Goal: Information Seeking & Learning: Learn about a topic

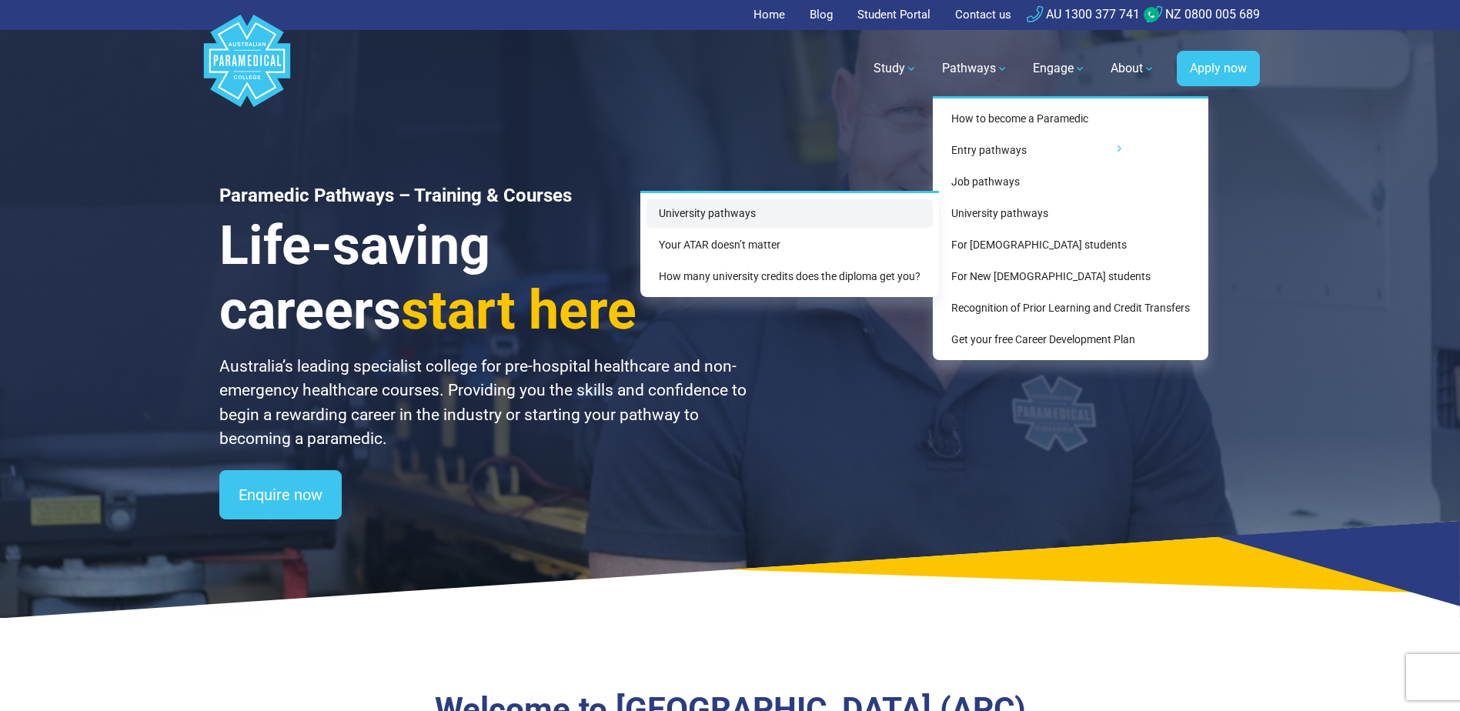
click at [714, 210] on link "University pathways" at bounding box center [790, 213] width 286 height 28
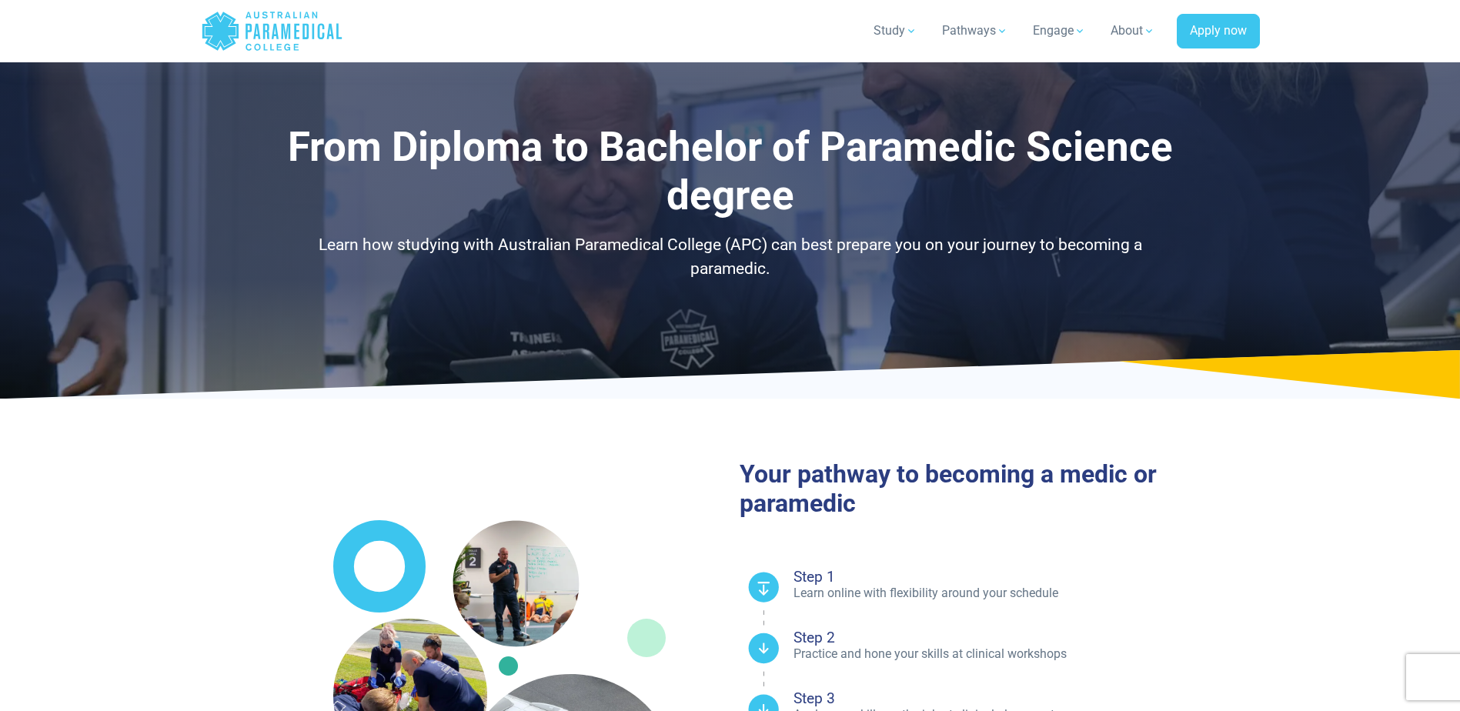
select select "**********"
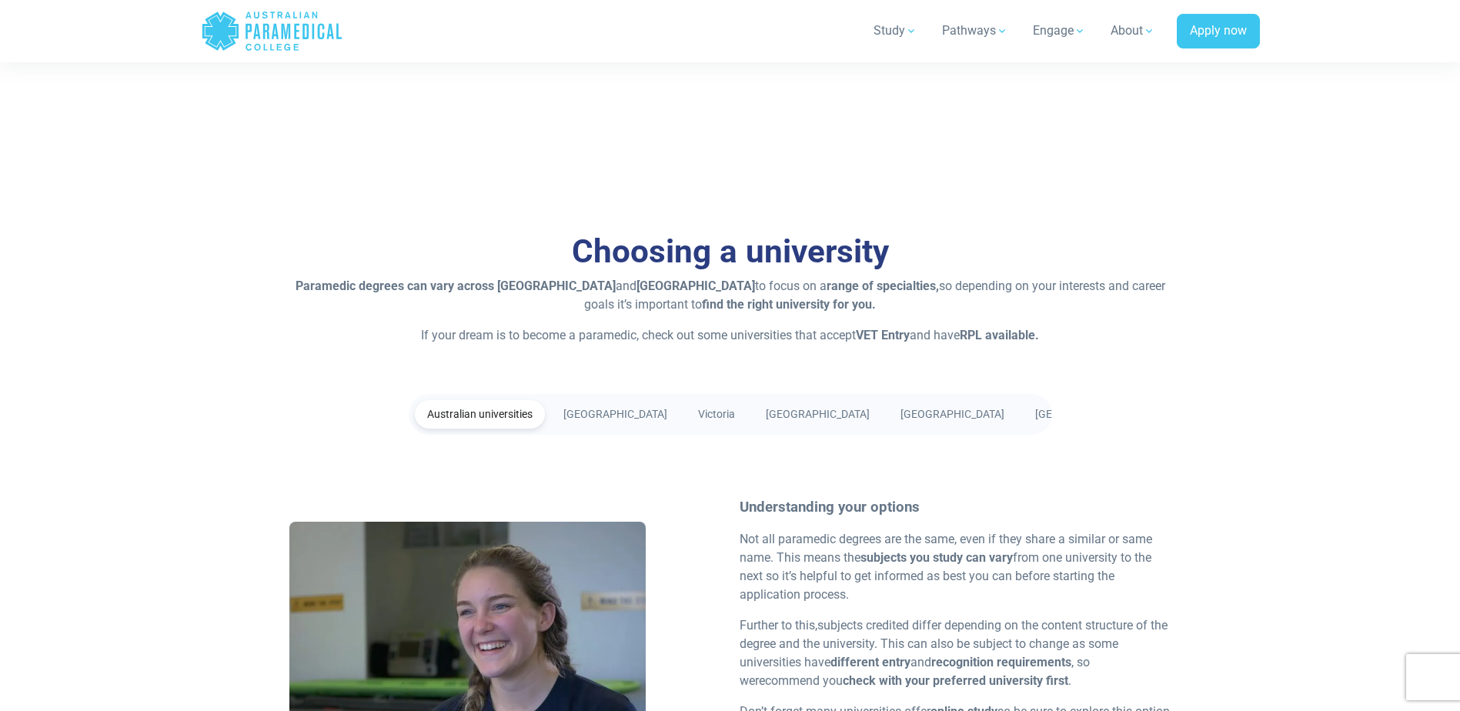
scroll to position [2617, 0]
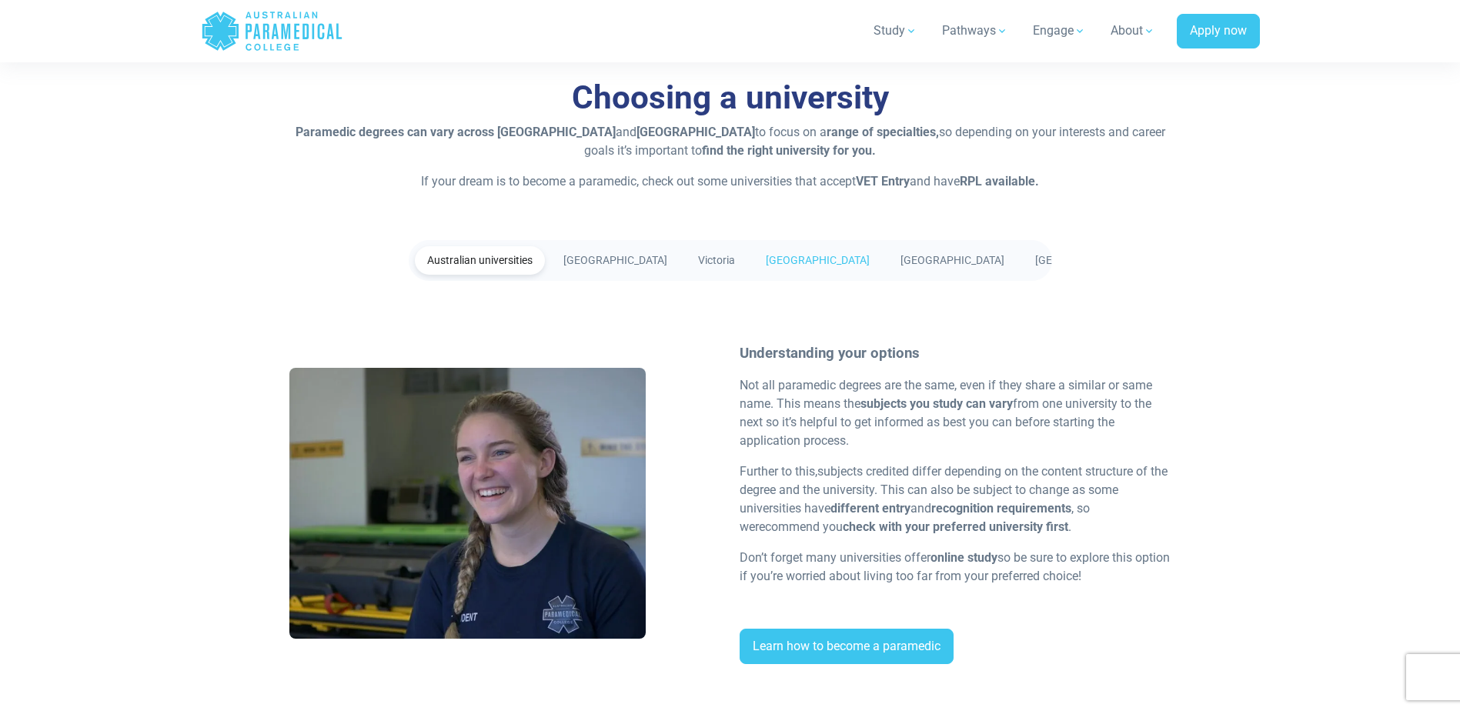
click at [777, 256] on link "[GEOGRAPHIC_DATA]" at bounding box center [818, 260] width 129 height 28
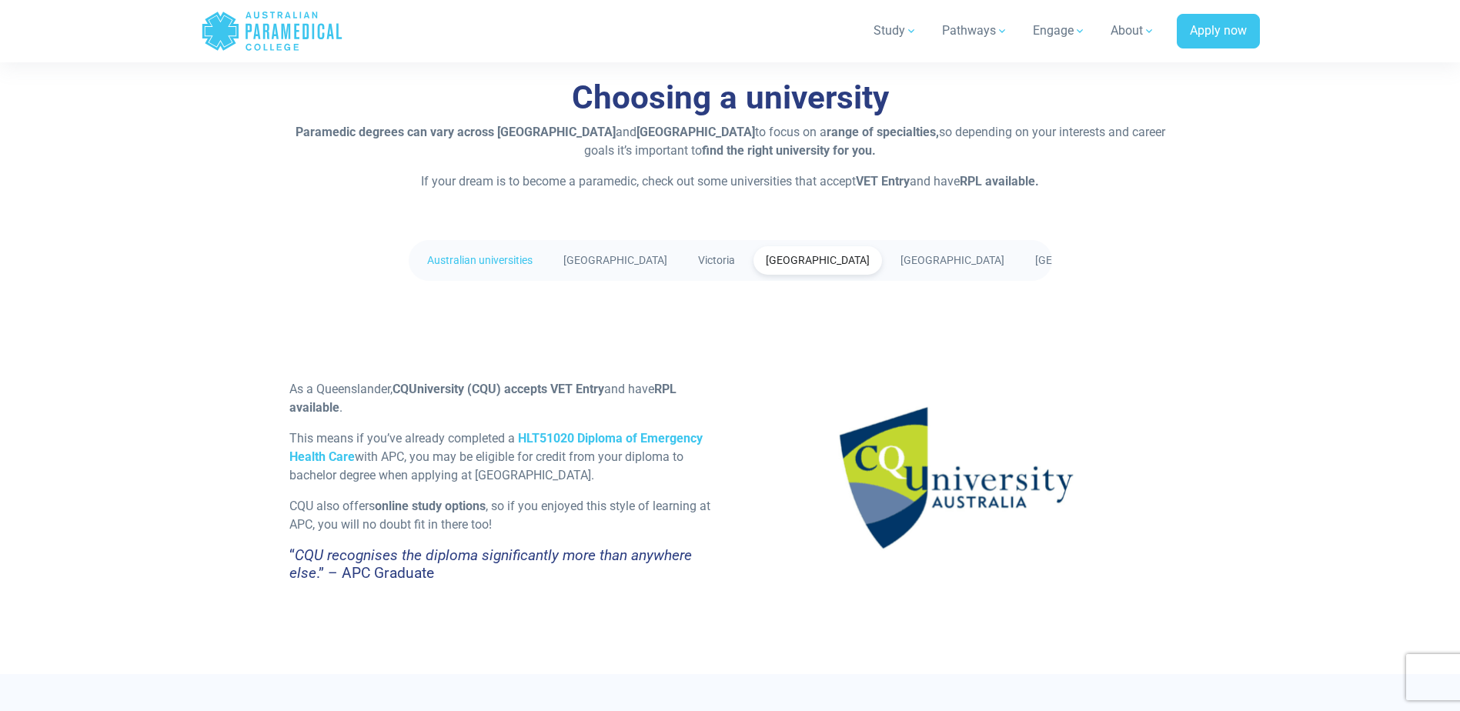
click at [495, 258] on link "Australian universities" at bounding box center [480, 260] width 130 height 28
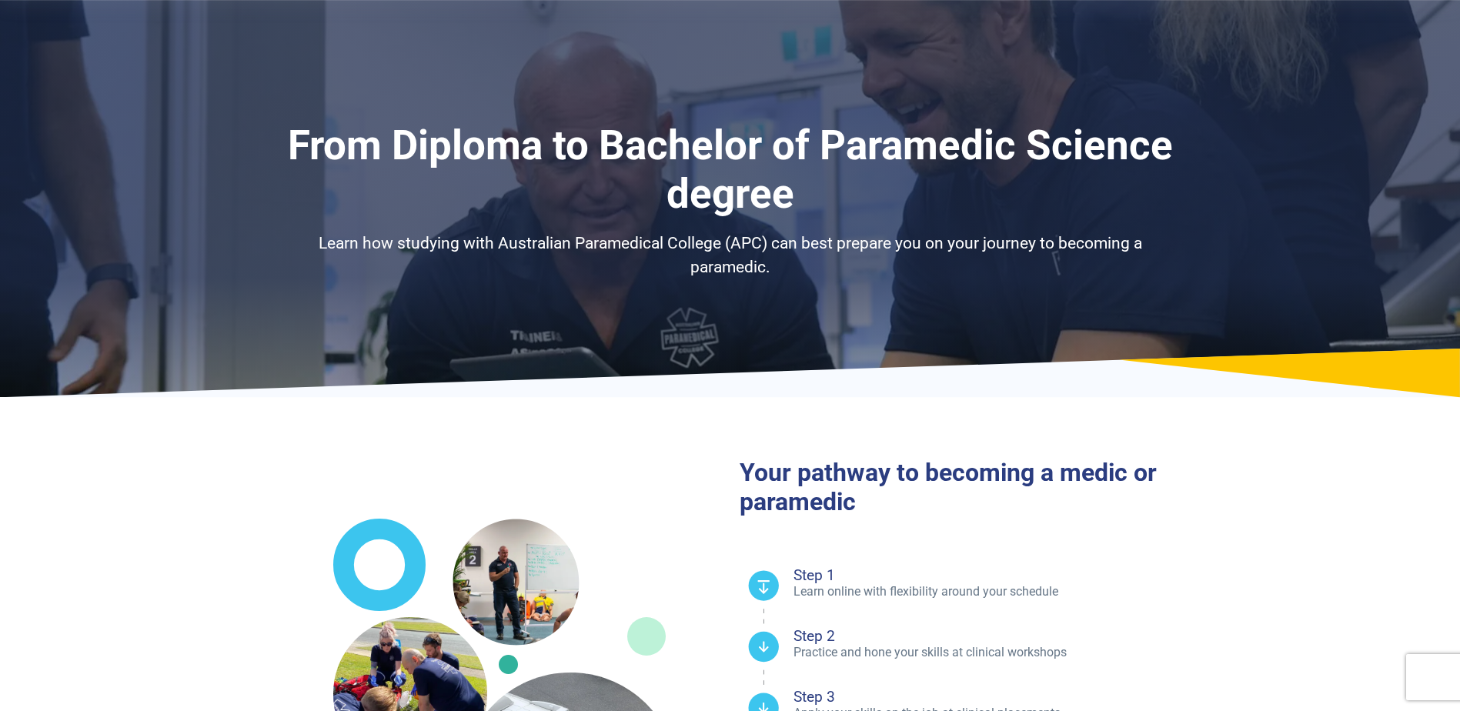
scroll to position [0, 0]
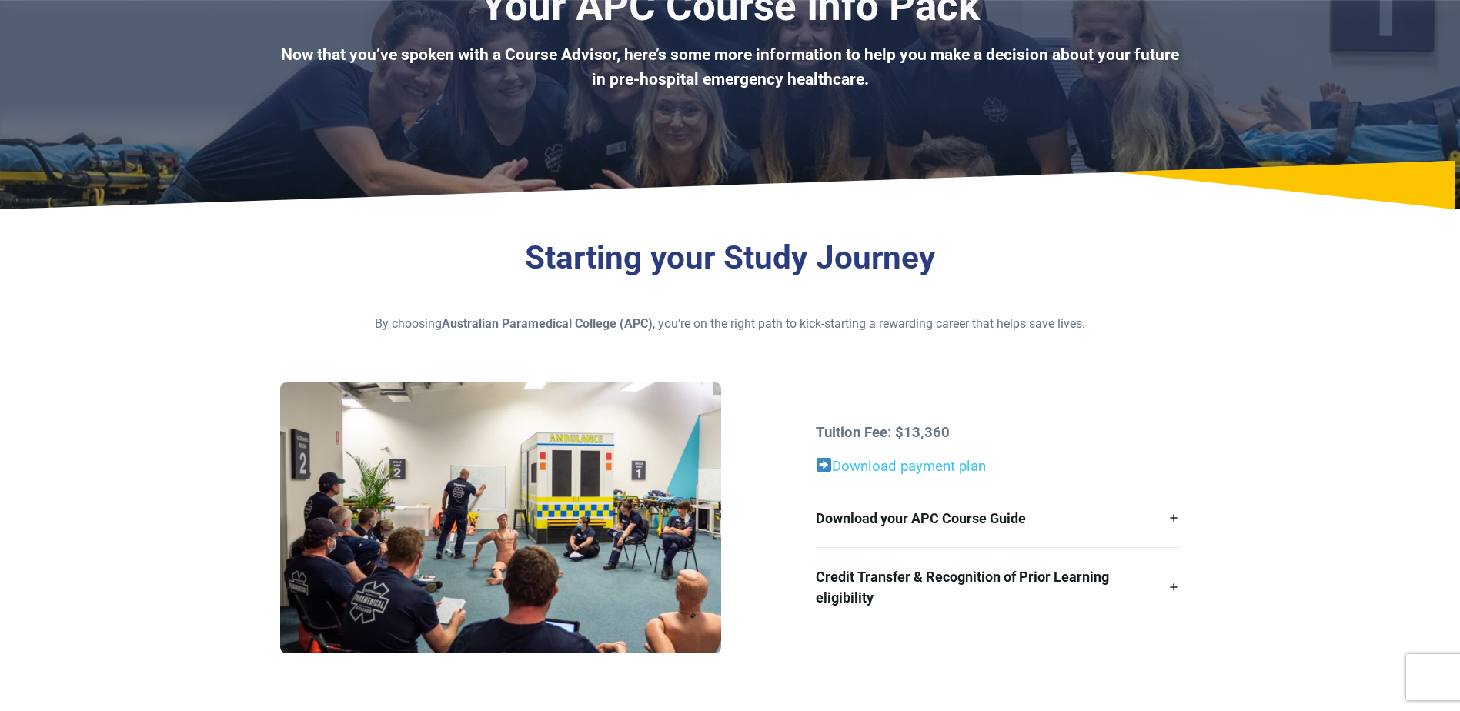
scroll to position [154, 0]
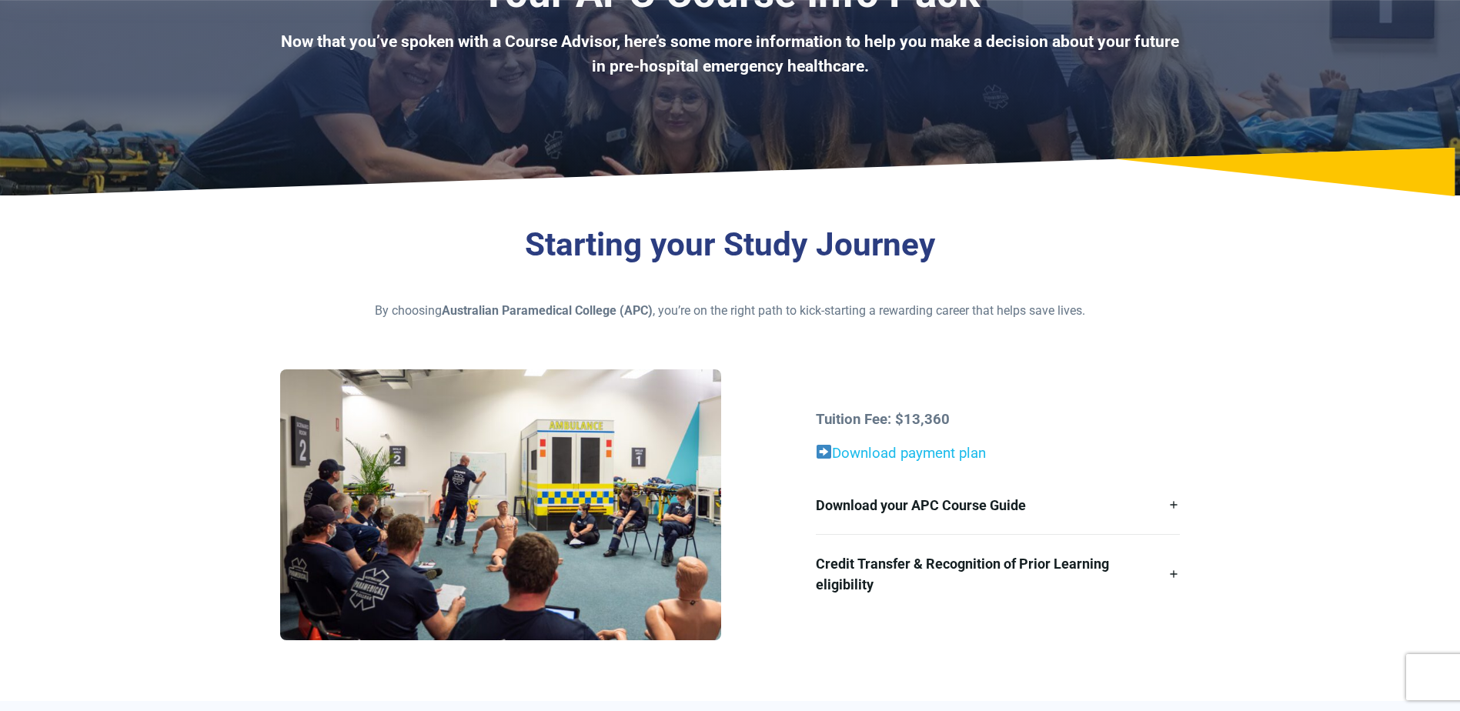
click at [874, 449] on link "Download payment plan" at bounding box center [909, 453] width 154 height 17
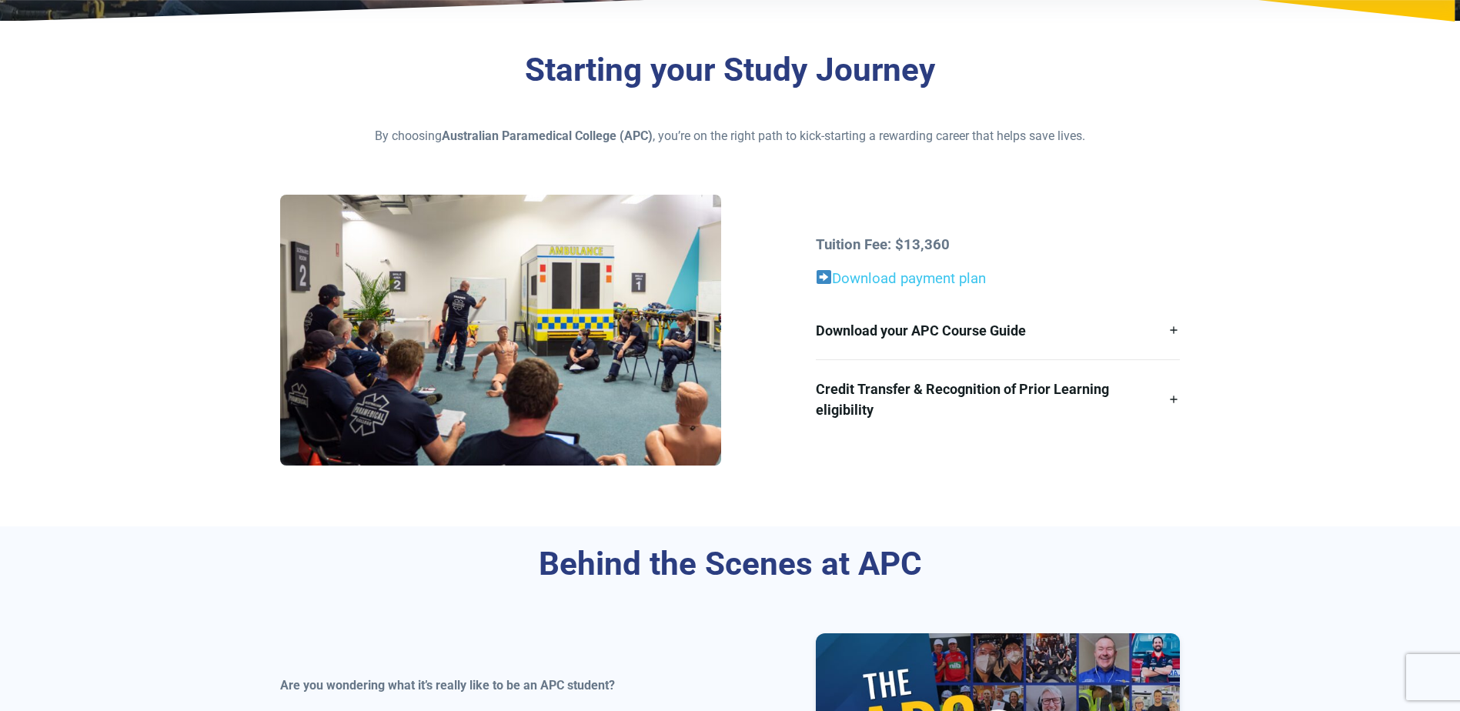
scroll to position [308, 0]
